Goal: Navigation & Orientation: Understand site structure

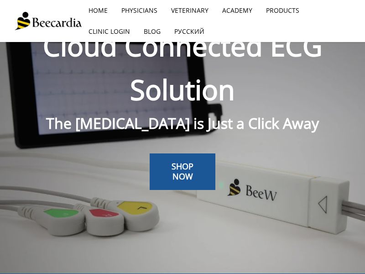
scroll to position [42, 0]
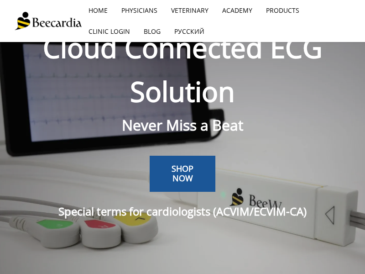
scroll to position [42, 0]
